Goal: Task Accomplishment & Management: Use online tool/utility

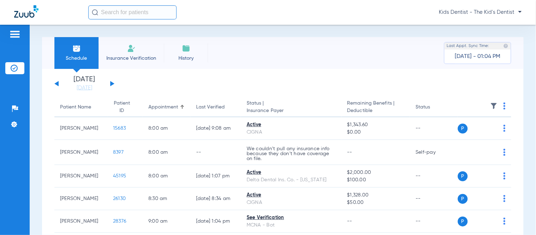
click at [148, 11] on input "text" at bounding box center [132, 12] width 88 height 14
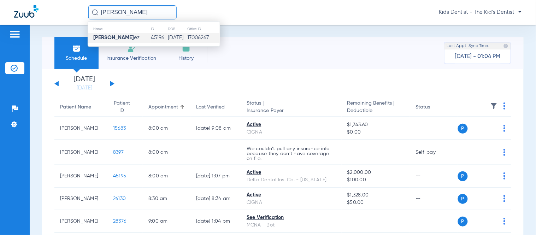
type input "[PERSON_NAME]"
click at [150, 34] on td "45196" at bounding box center [158, 38] width 17 height 10
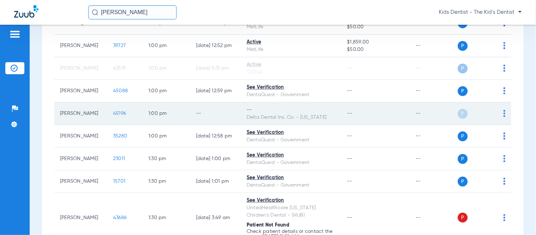
scroll to position [667, 0]
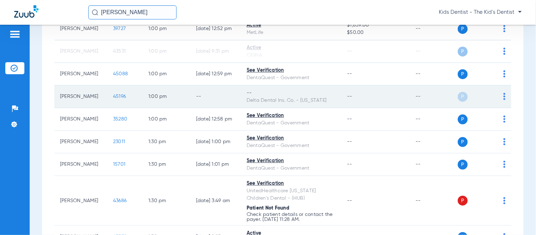
click at [503, 100] on img at bounding box center [504, 96] width 2 height 7
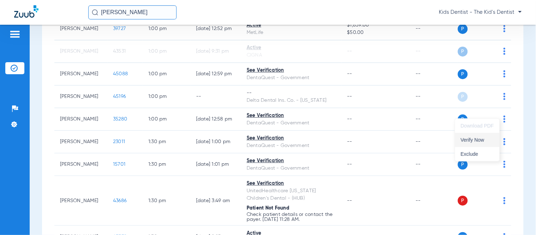
click at [489, 142] on button "Verify Now" at bounding box center [477, 140] width 44 height 14
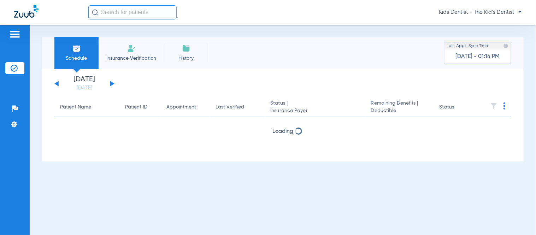
click at [127, 14] on input "text" at bounding box center [132, 12] width 88 height 14
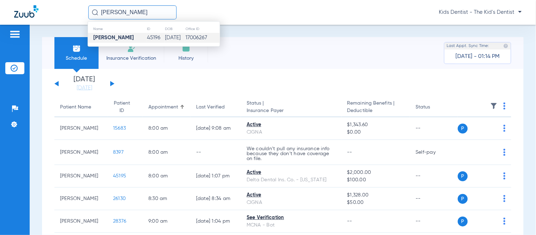
type input "paula rodriguez"
click at [147, 36] on td "45196" at bounding box center [156, 38] width 18 height 10
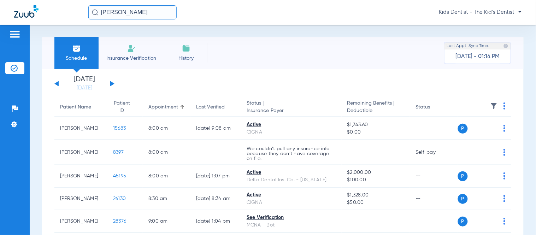
click at [164, 14] on input "paula rodriguez" at bounding box center [132, 12] width 88 height 14
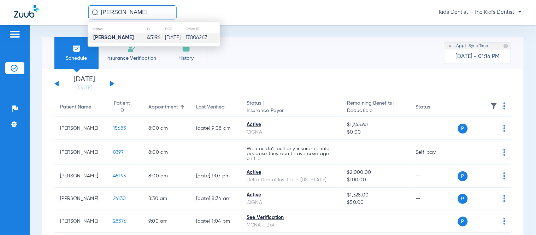
click at [150, 37] on td "45196" at bounding box center [156, 38] width 18 height 10
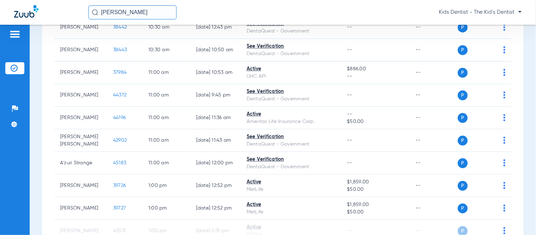
scroll to position [588, 0]
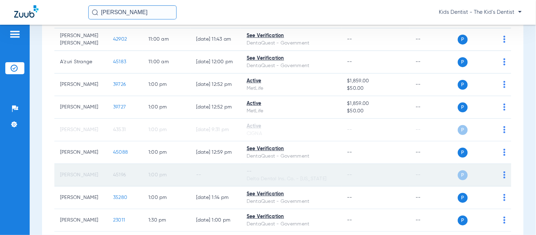
click at [314, 175] on div "--" at bounding box center [290, 171] width 89 height 7
click at [503, 178] on img at bounding box center [504, 174] width 2 height 7
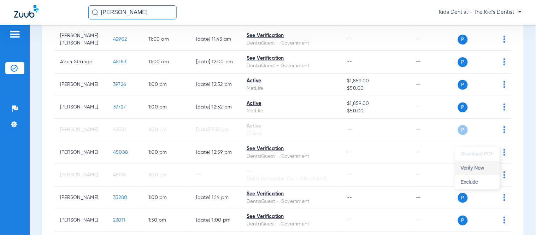
click at [486, 167] on span "Verify Now" at bounding box center [476, 167] width 33 height 5
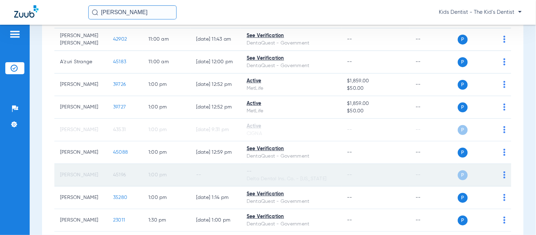
drag, startPoint x: 503, startPoint y: 197, endPoint x: 499, endPoint y: 194, distance: 5.0
click at [502, 186] on td "P S" at bounding box center [485, 175] width 54 height 23
click at [503, 179] on span at bounding box center [504, 176] width 2 height 5
